Goal: Task Accomplishment & Management: Complete application form

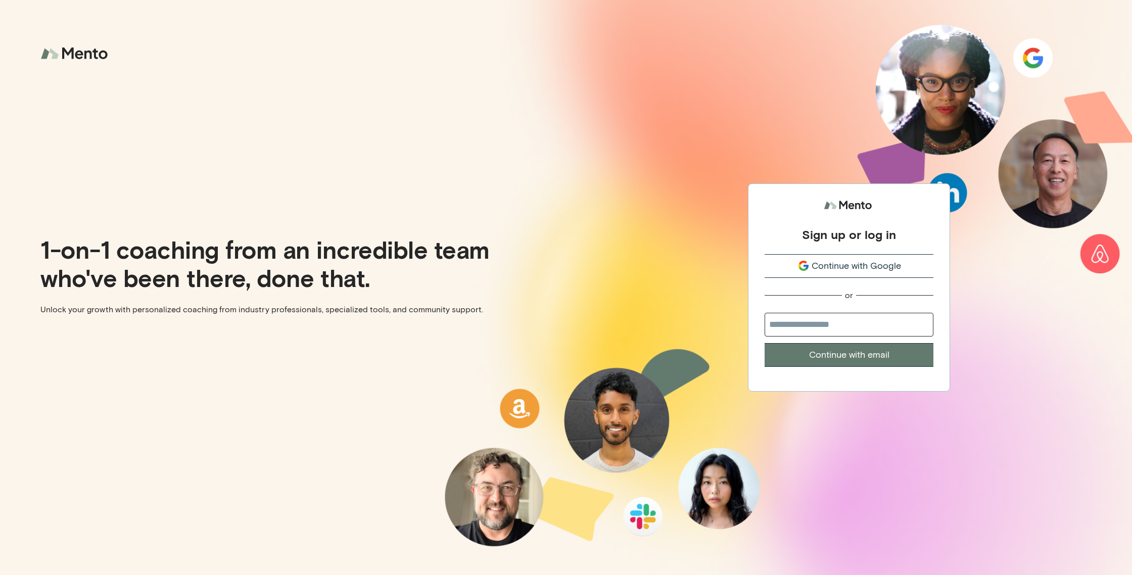
click at [224, 243] on p "1-on-1 coaching from an incredible team who've been there, done that." at bounding box center [299, 263] width 518 height 57
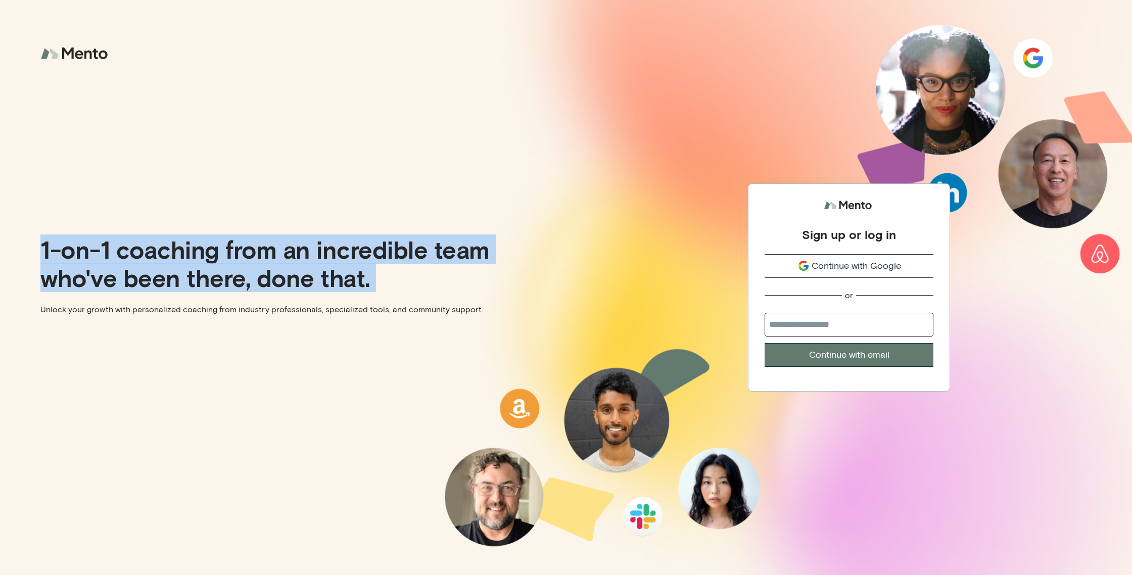
click at [224, 243] on p "1-on-1 coaching from an incredible team who've been there, done that." at bounding box center [299, 263] width 518 height 57
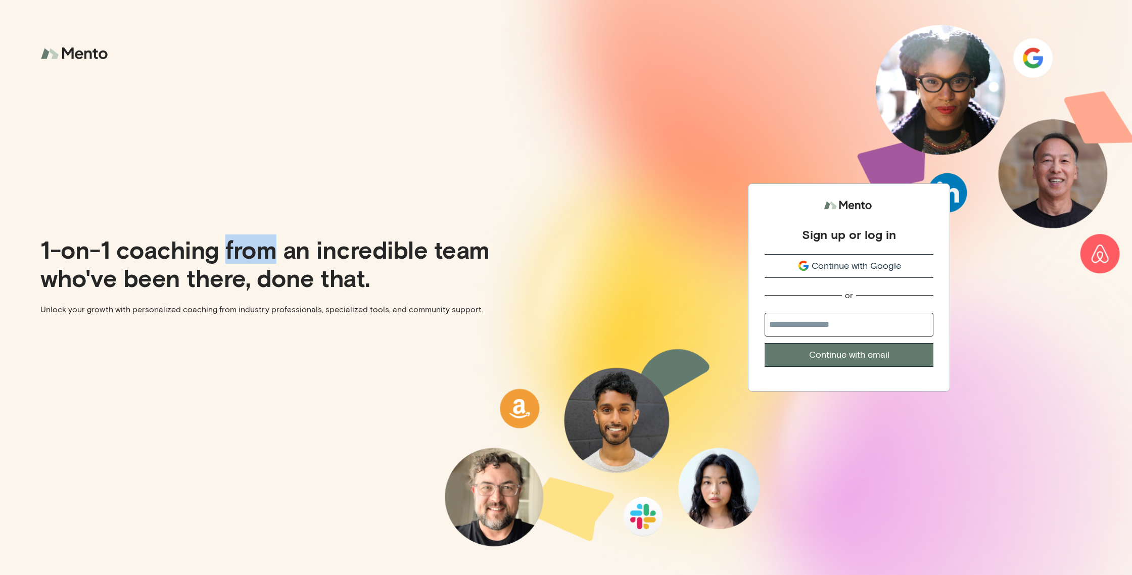
click at [224, 243] on p "1-on-1 coaching from an incredible team who've been there, done that." at bounding box center [299, 263] width 518 height 57
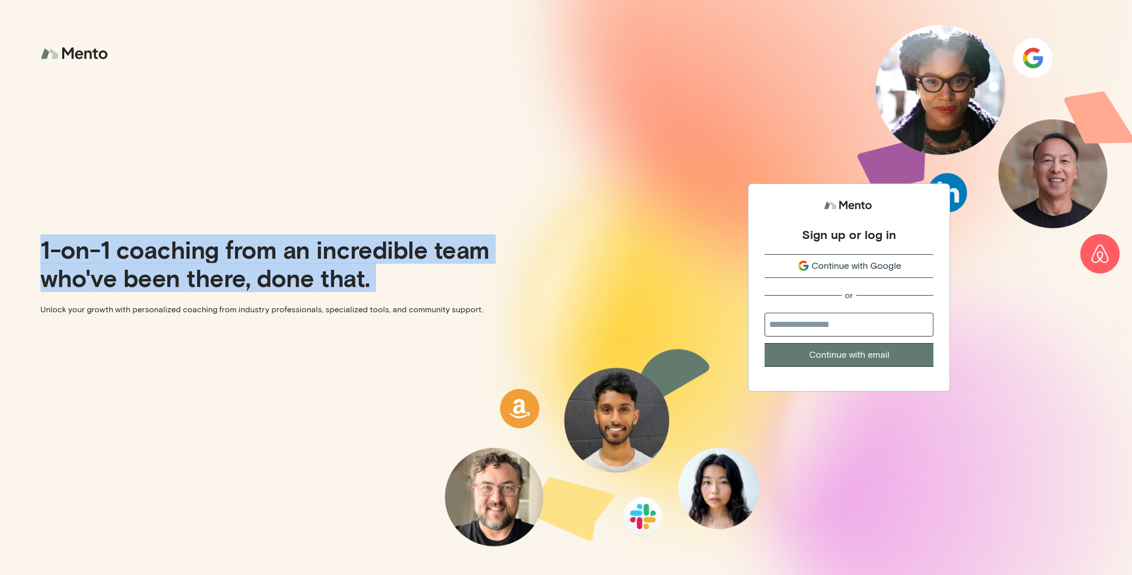
click at [224, 243] on p "1-on-1 coaching from an incredible team who've been there, done that." at bounding box center [299, 263] width 518 height 57
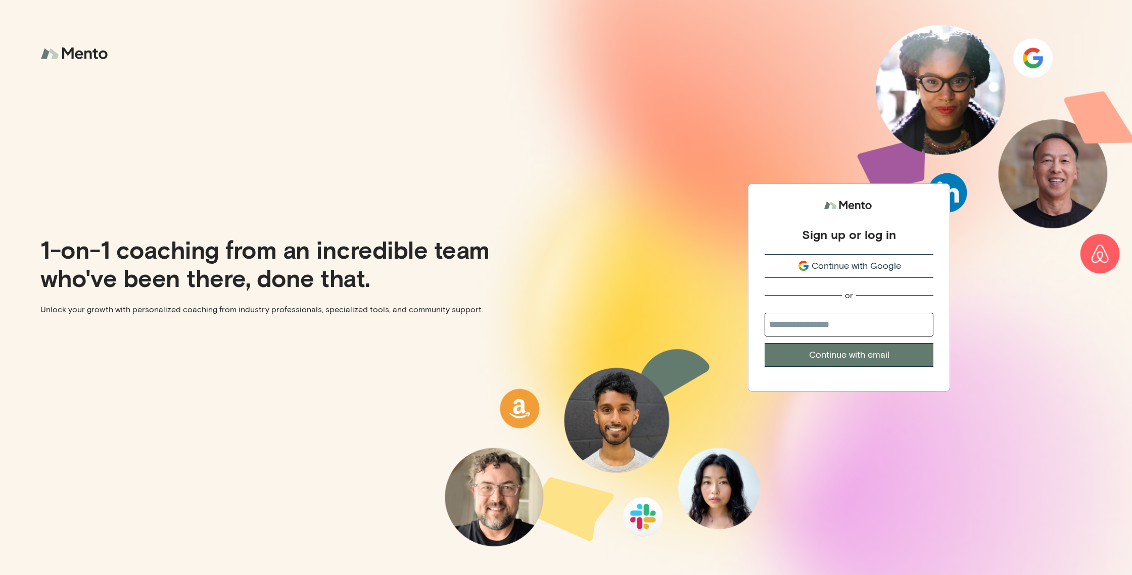
click at [861, 270] on span "Continue with Google" at bounding box center [856, 266] width 89 height 14
